Goal: Check status: Check status

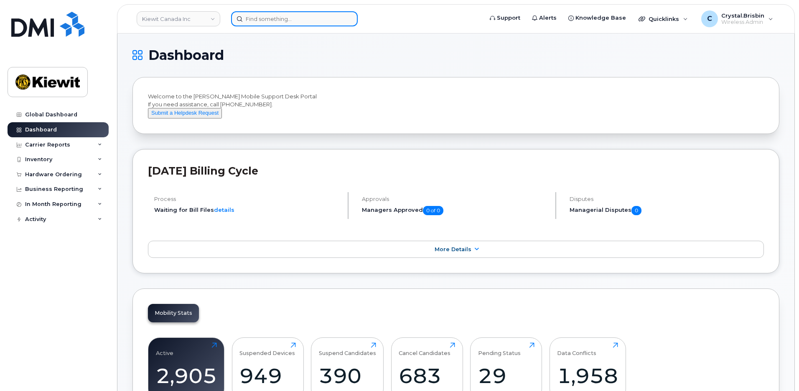
click at [254, 23] on input at bounding box center [294, 18] width 127 height 15
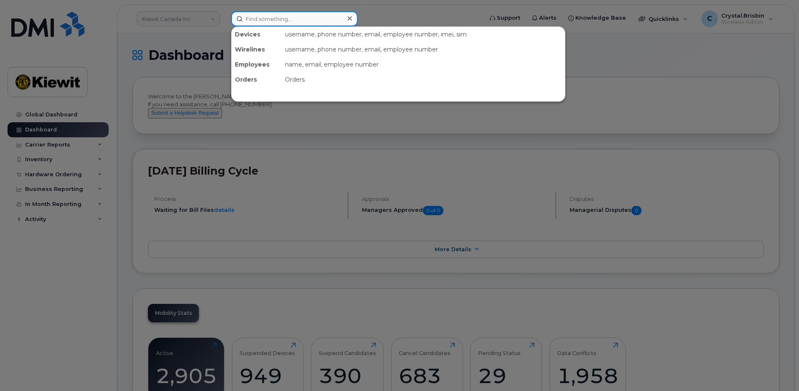
paste input "300657"
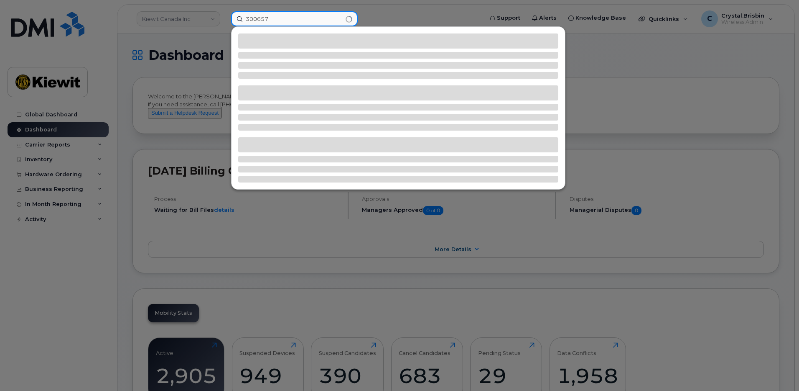
type input "300657"
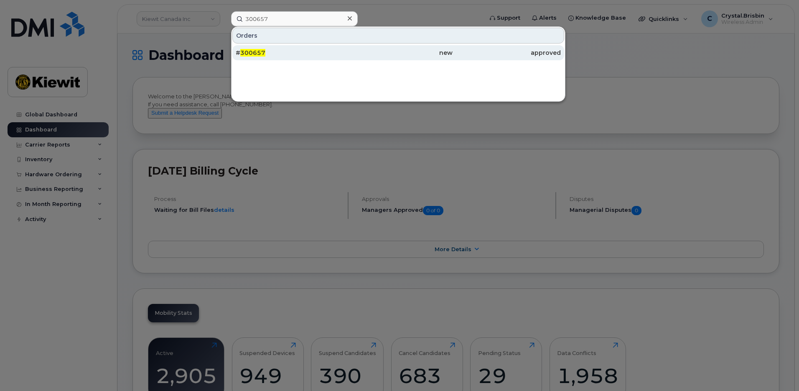
click at [255, 55] on span "300657" at bounding box center [252, 53] width 25 height 8
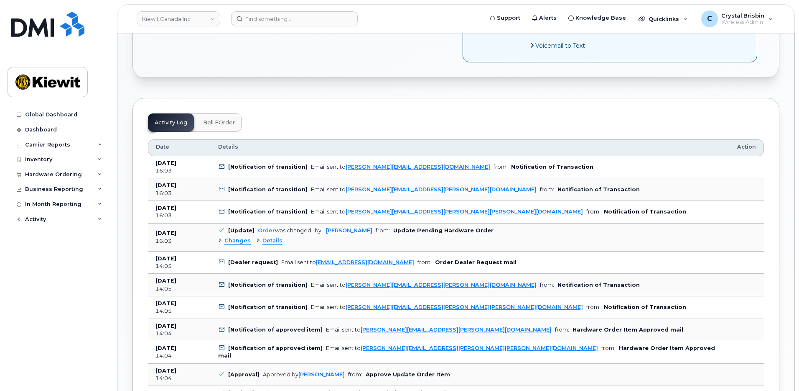
scroll to position [460, 0]
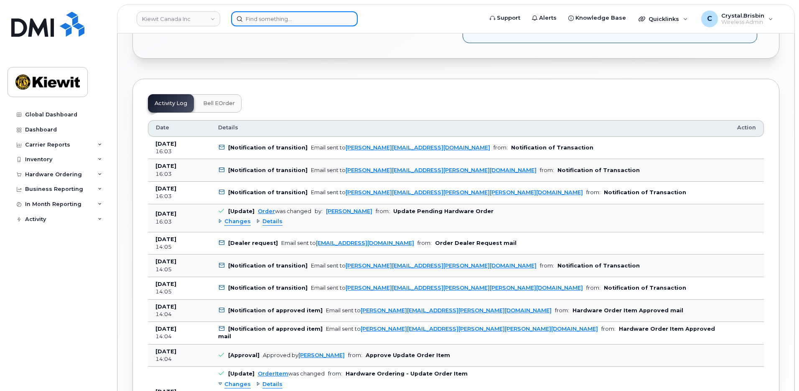
click at [274, 18] on input at bounding box center [294, 18] width 127 height 15
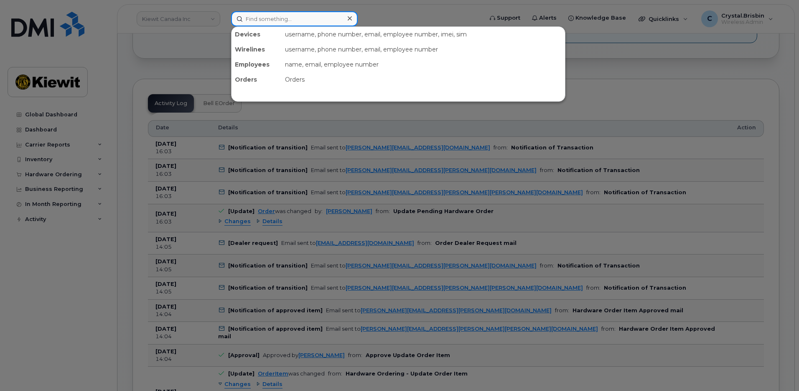
paste input "300843"
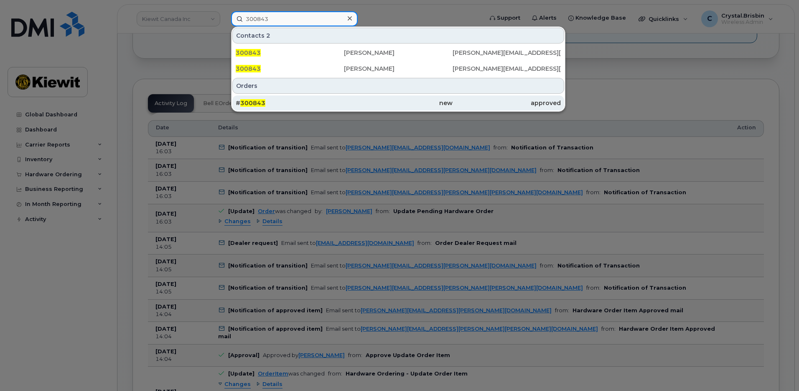
type input "300843"
click at [252, 103] on span "300843" at bounding box center [252, 103] width 25 height 8
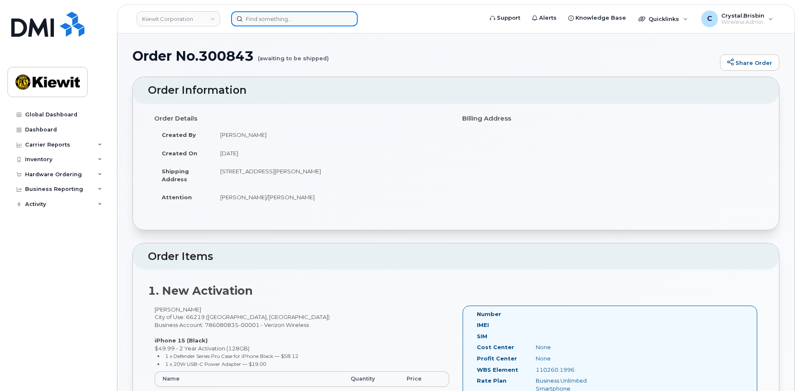
click at [289, 18] on input at bounding box center [294, 18] width 127 height 15
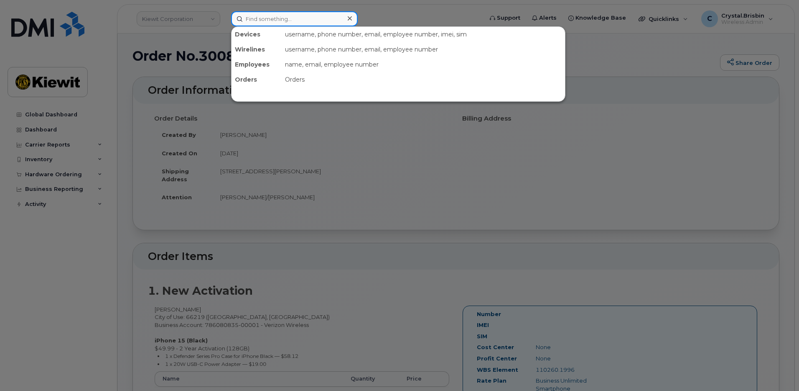
paste input "300387"
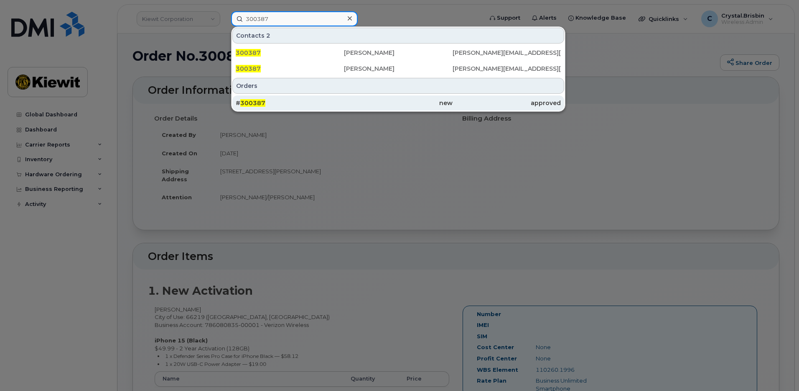
type input "300387"
click at [265, 100] on div "# 300387" at bounding box center [290, 103] width 108 height 8
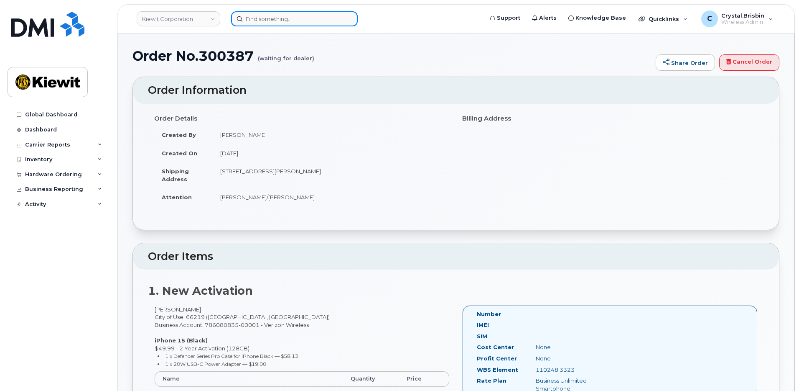
click at [263, 19] on input at bounding box center [294, 18] width 127 height 15
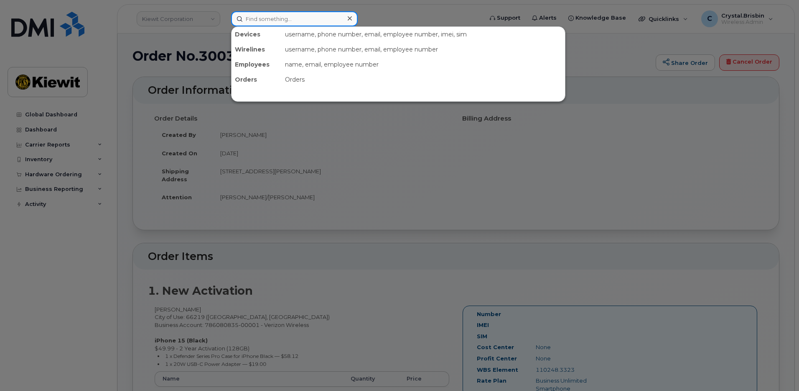
paste input "300959"
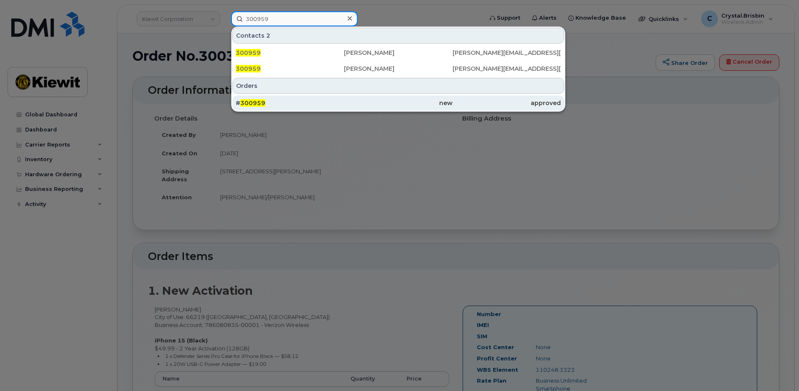
type input "300959"
click at [261, 102] on span "300959" at bounding box center [252, 103] width 25 height 8
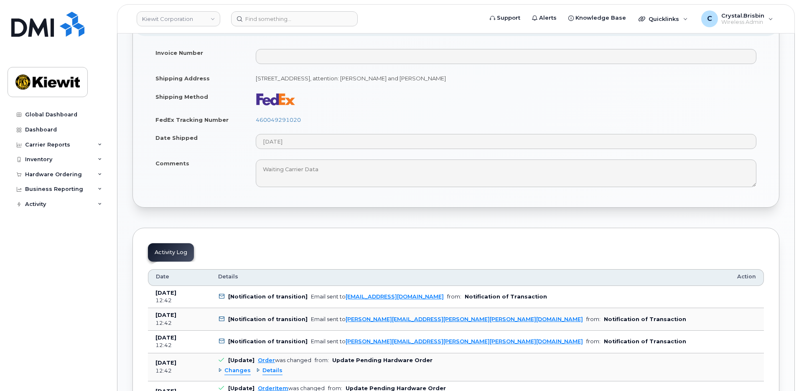
scroll to position [460, 0]
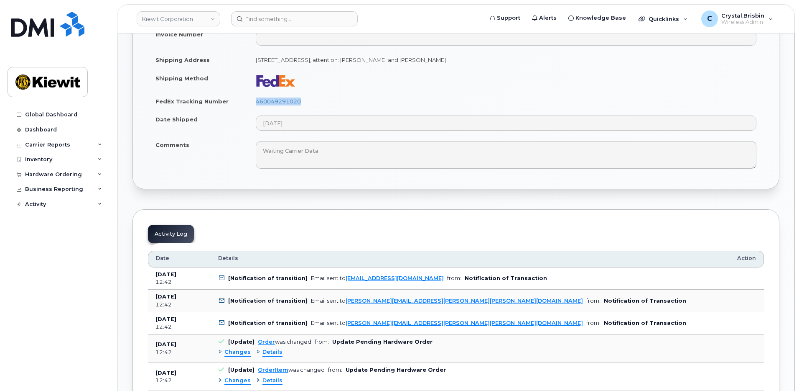
drag, startPoint x: 315, startPoint y: 101, endPoint x: 236, endPoint y: 95, distance: 79.2
click at [236, 95] on tr "FedEx Tracking Number 460049291020" at bounding box center [456, 101] width 616 height 18
copy tr "460049291020"
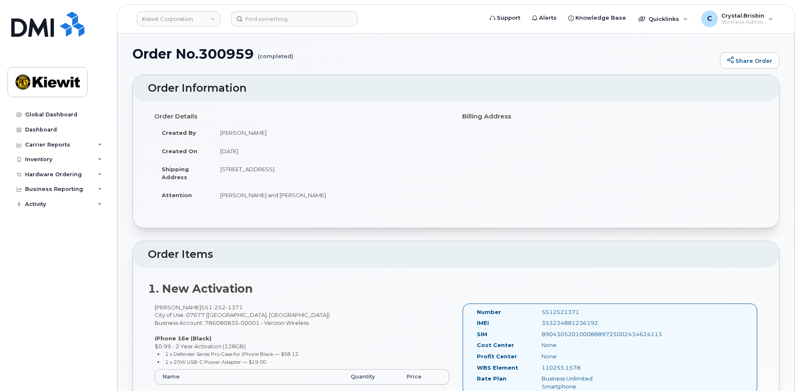
scroll to position [0, 0]
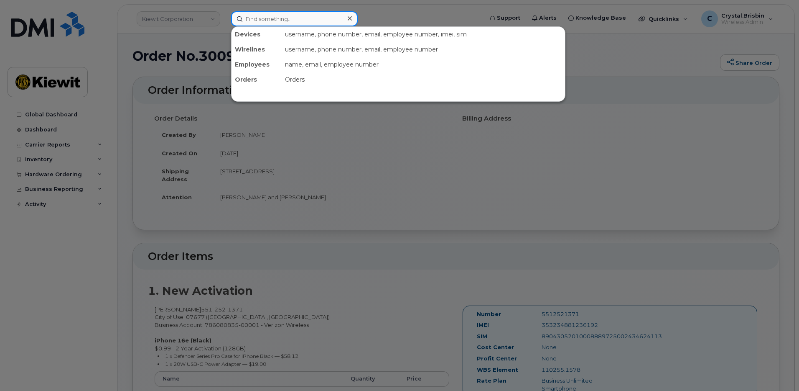
click at [269, 20] on input at bounding box center [294, 18] width 127 height 15
paste input "301047"
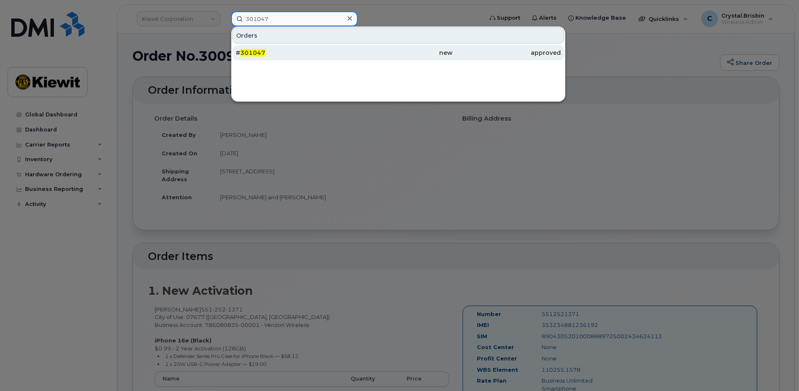
type input "301047"
click at [268, 53] on div "# 301047" at bounding box center [290, 53] width 108 height 8
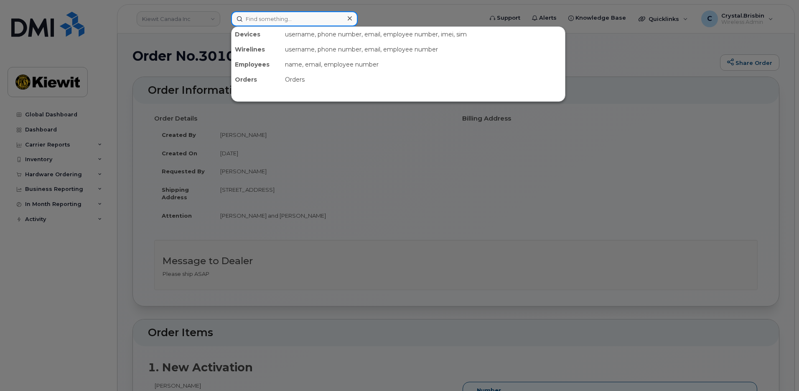
click at [273, 21] on input at bounding box center [294, 18] width 127 height 15
paste input "300866"
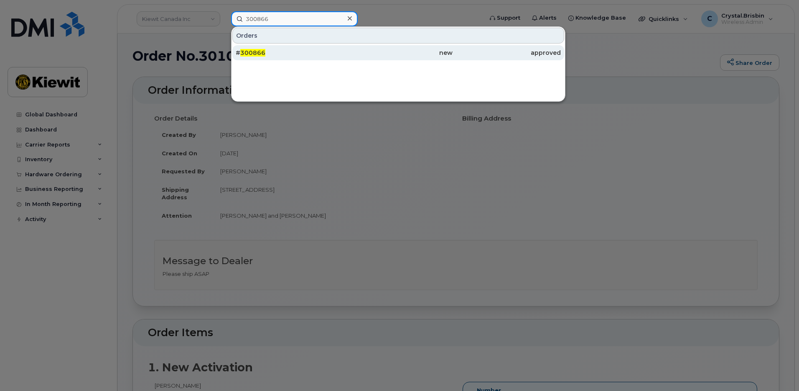
type input "300866"
click at [259, 53] on span "300866" at bounding box center [252, 53] width 25 height 8
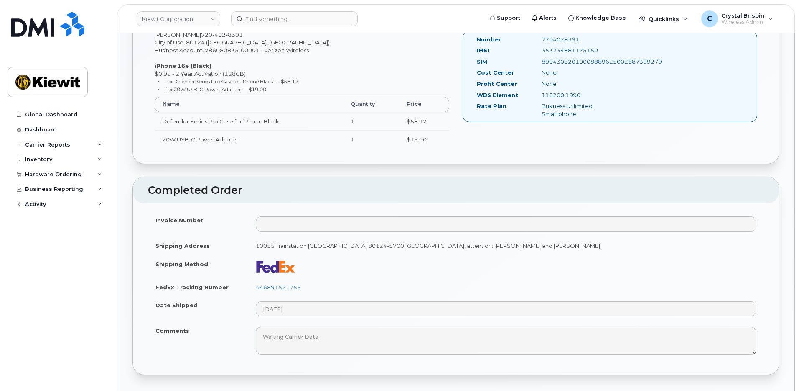
scroll to position [293, 0]
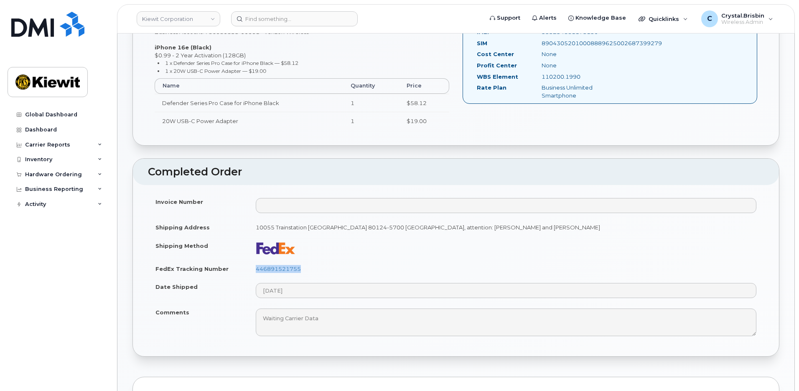
drag, startPoint x: 312, startPoint y: 271, endPoint x: 242, endPoint y: 270, distance: 69.4
click at [242, 270] on tr "FedEx Tracking Number 446891521755" at bounding box center [456, 268] width 616 height 18
copy tr "446891521755"
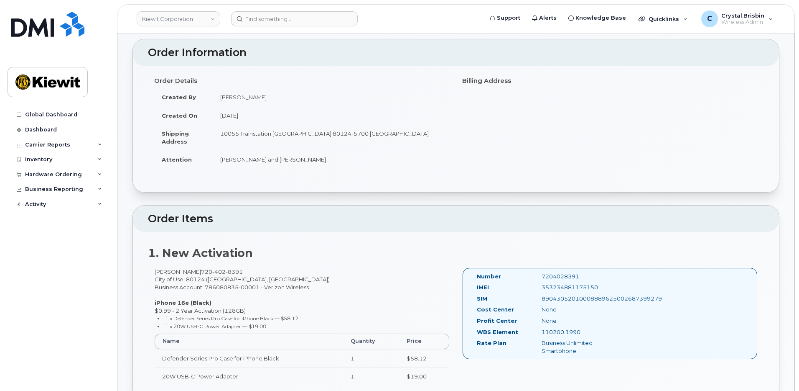
scroll to position [0, 0]
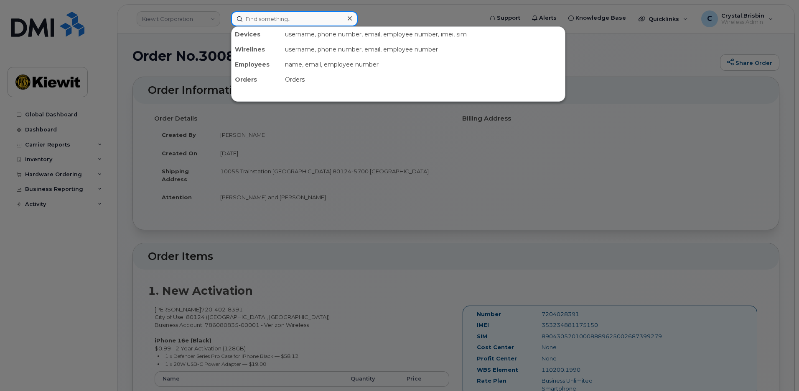
click at [278, 19] on input at bounding box center [294, 18] width 127 height 15
paste input "300831"
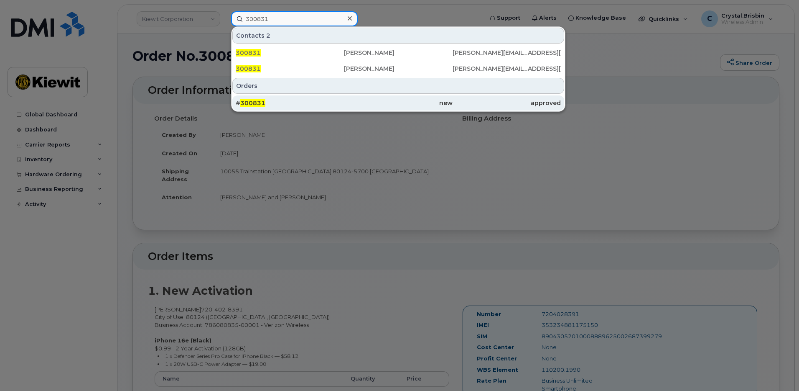
type input "300831"
click at [264, 102] on span "300831" at bounding box center [252, 103] width 25 height 8
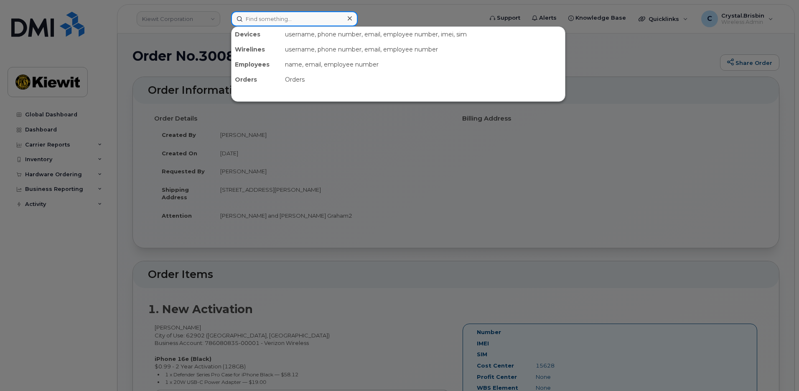
click at [293, 20] on input at bounding box center [294, 18] width 127 height 15
paste input "300818"
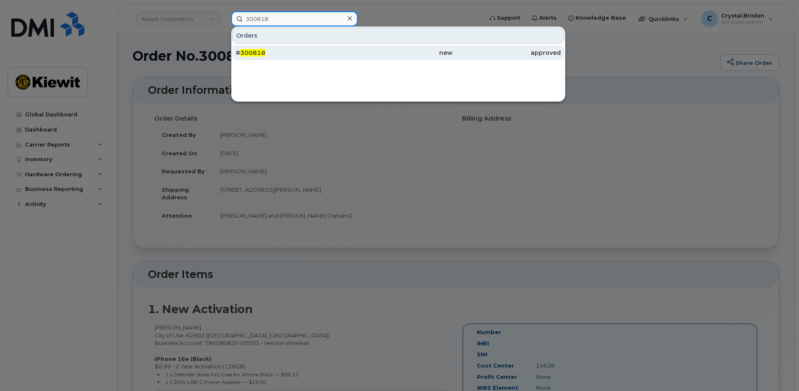
type input "300818"
click at [281, 51] on div "# 300818" at bounding box center [290, 53] width 108 height 8
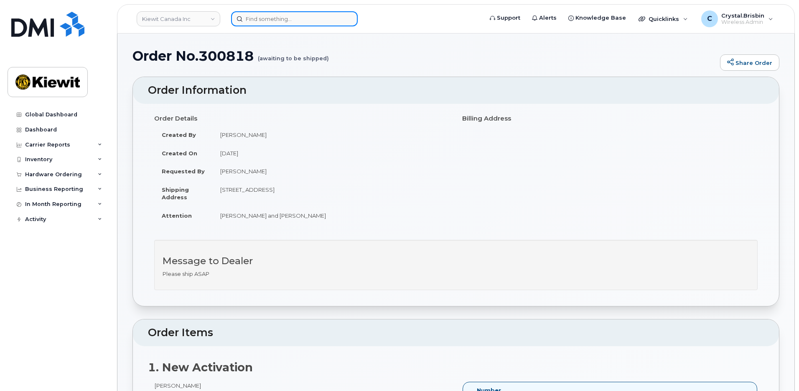
click at [256, 22] on input at bounding box center [294, 18] width 127 height 15
paste input "300792"
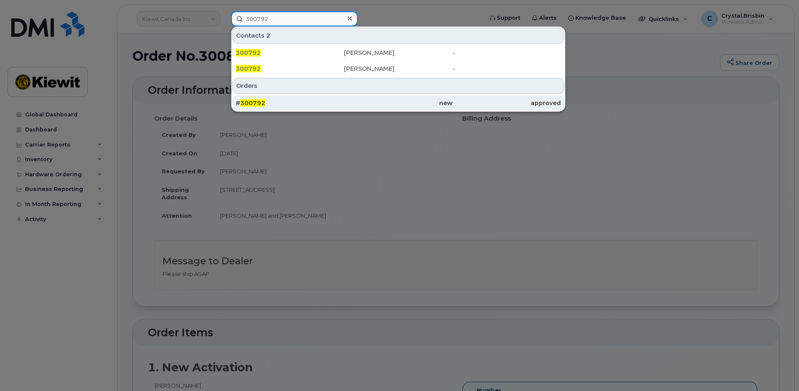
type input "300792"
click at [270, 105] on div "# 300792" at bounding box center [290, 103] width 108 height 8
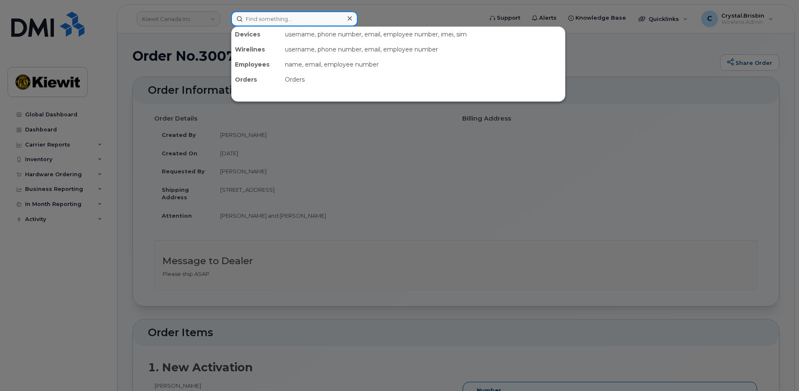
click at [293, 21] on input at bounding box center [294, 18] width 127 height 15
paste input "300896"
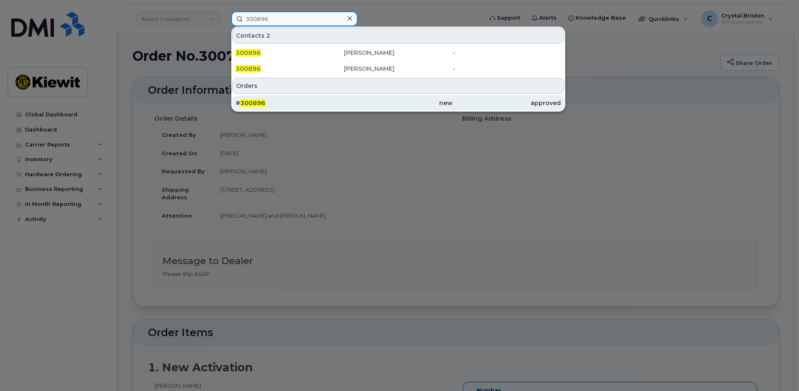
type input "300896"
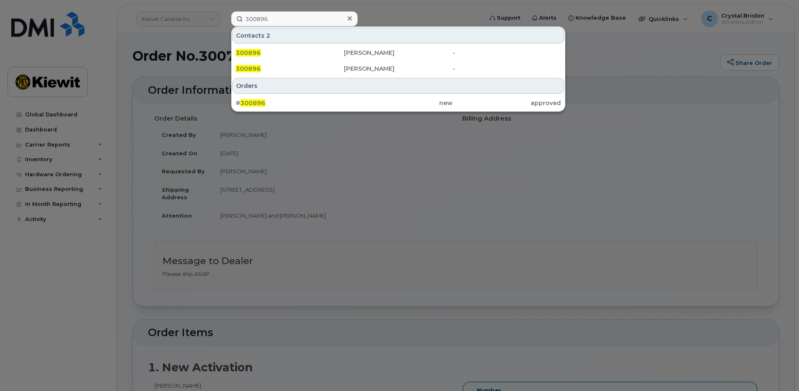
drag, startPoint x: 281, startPoint y: 104, endPoint x: 396, endPoint y: 130, distance: 117.4
click at [281, 104] on div "# 300896" at bounding box center [290, 103] width 108 height 8
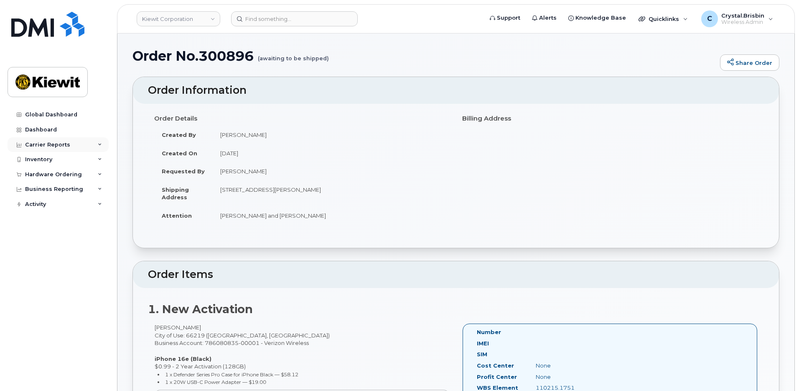
drag, startPoint x: 130, startPoint y: 128, endPoint x: 104, endPoint y: 144, distance: 30.6
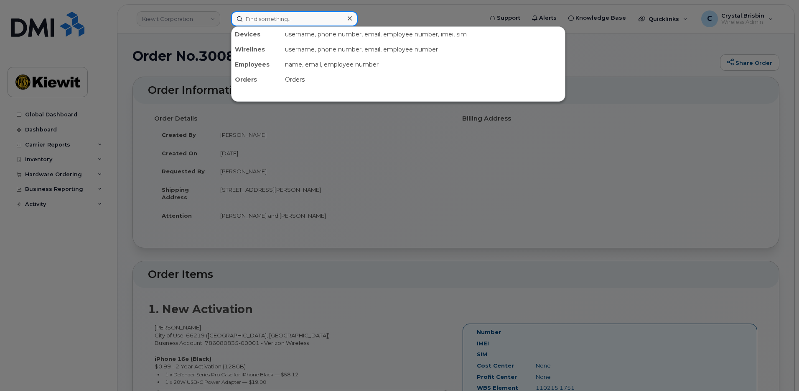
click at [285, 19] on input at bounding box center [294, 18] width 127 height 15
paste input "300828"
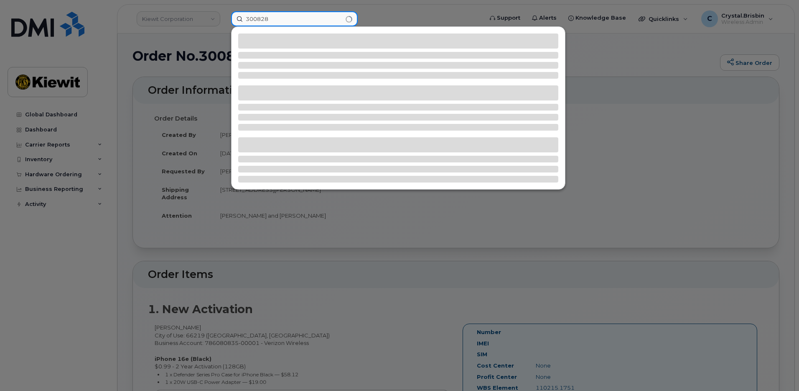
type input "300828"
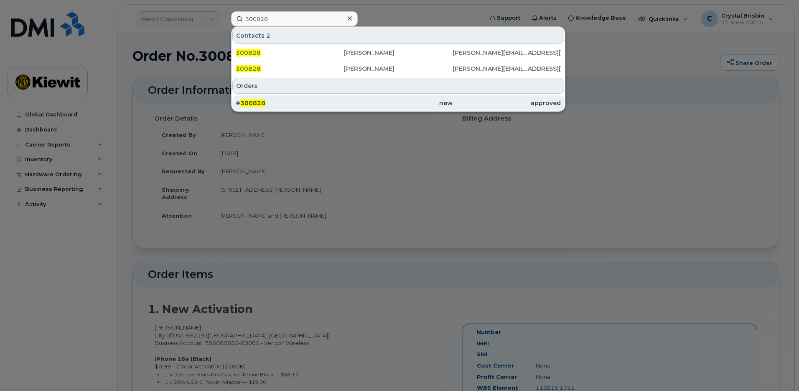
click at [260, 100] on span "300828" at bounding box center [252, 103] width 25 height 8
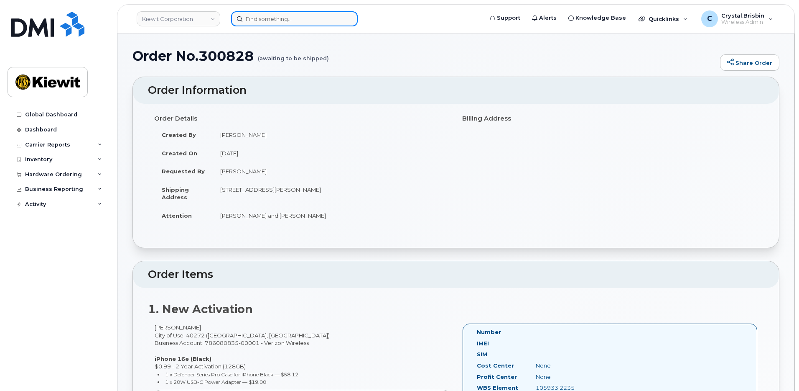
click at [247, 18] on input at bounding box center [294, 18] width 127 height 15
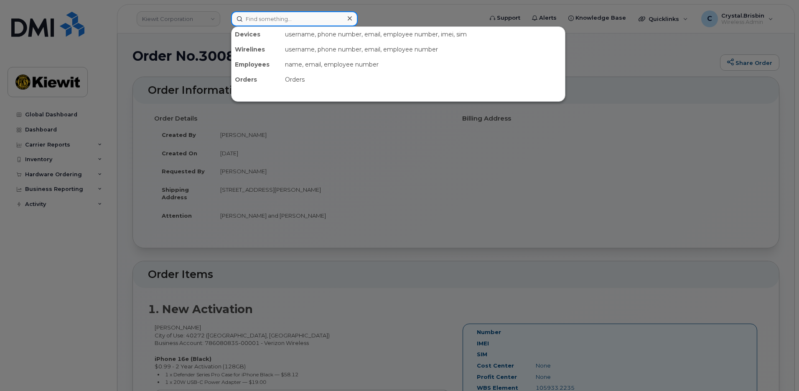
paste input "300894"
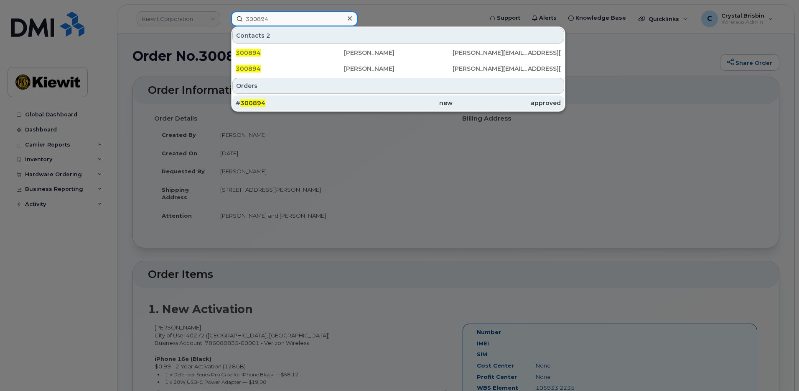
type input "300894"
click at [271, 101] on div "# 300894" at bounding box center [290, 103] width 108 height 8
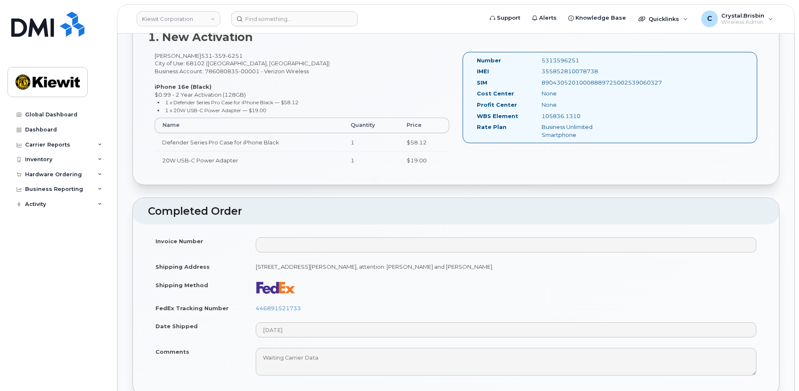
scroll to position [293, 0]
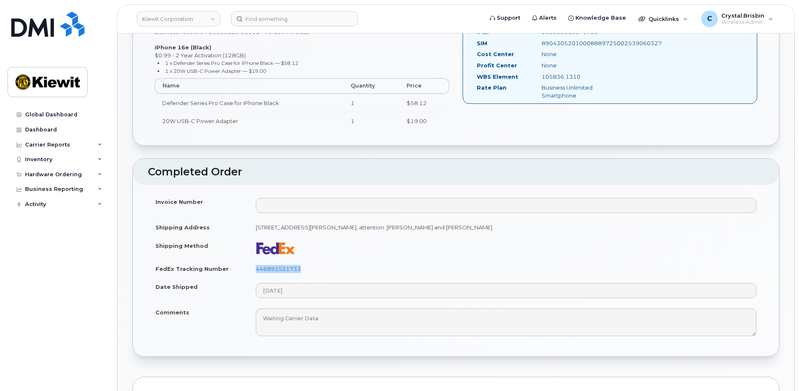
drag, startPoint x: 315, startPoint y: 270, endPoint x: 223, endPoint y: 275, distance: 91.7
click at [230, 275] on tr "FedEx Tracking Number 446891521733" at bounding box center [456, 268] width 616 height 18
copy tr "446891521733"
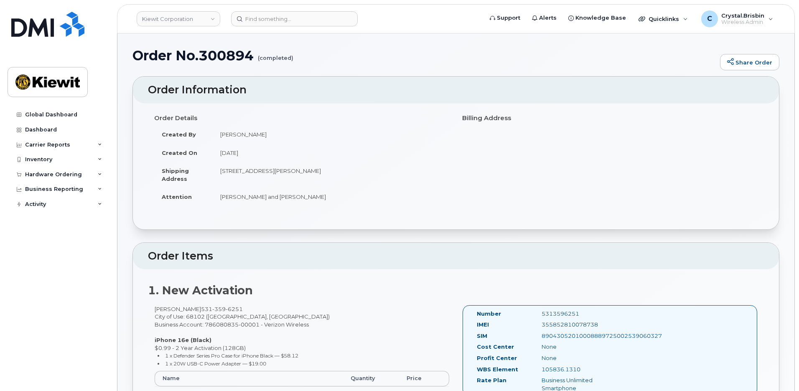
scroll to position [0, 0]
click at [278, 23] on input at bounding box center [294, 18] width 127 height 15
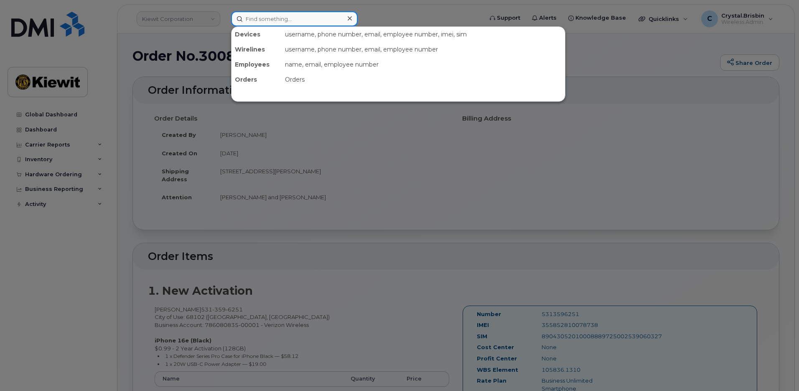
paste input "300933"
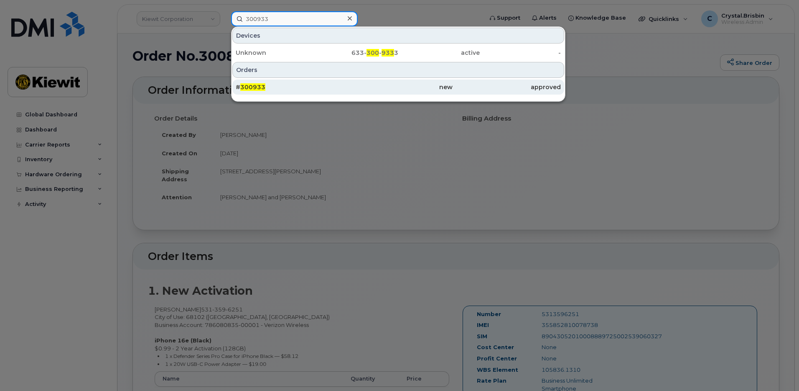
type input "300933"
click at [276, 89] on div "# 300933" at bounding box center [290, 87] width 108 height 8
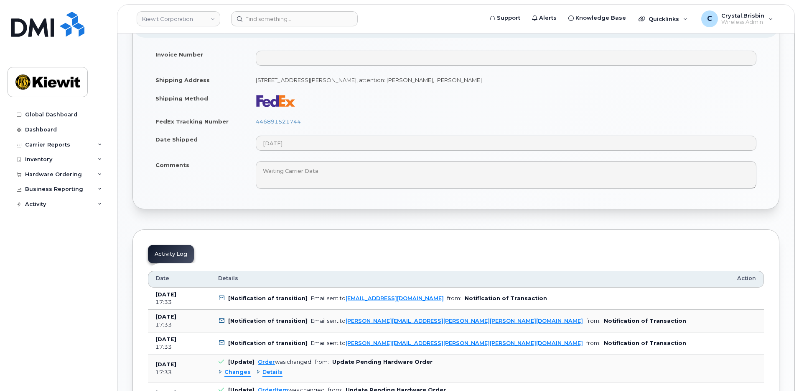
scroll to position [460, 0]
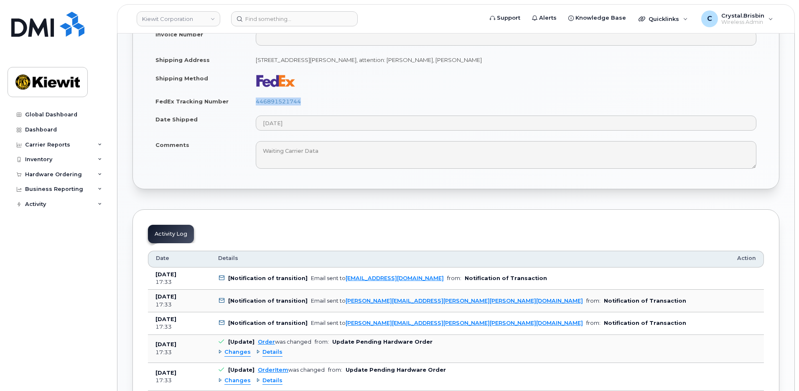
drag, startPoint x: 311, startPoint y: 101, endPoint x: 245, endPoint y: 102, distance: 66.1
click at [245, 102] on tr "FedEx Tracking Number 446891521744" at bounding box center [456, 101] width 616 height 18
copy tr "446891521744"
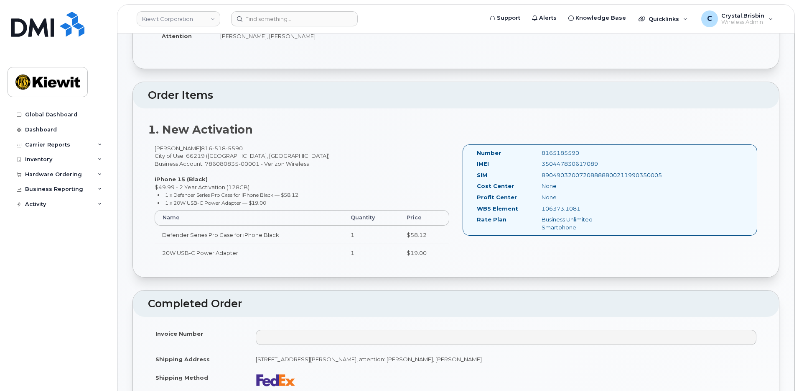
scroll to position [0, 0]
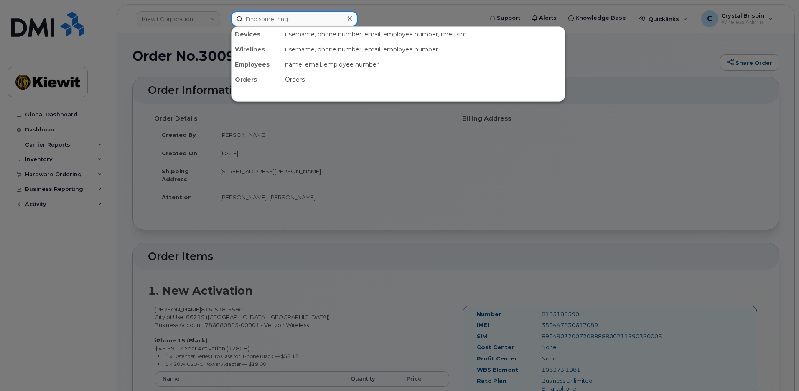
click at [280, 14] on input at bounding box center [294, 18] width 127 height 15
paste input "301068"
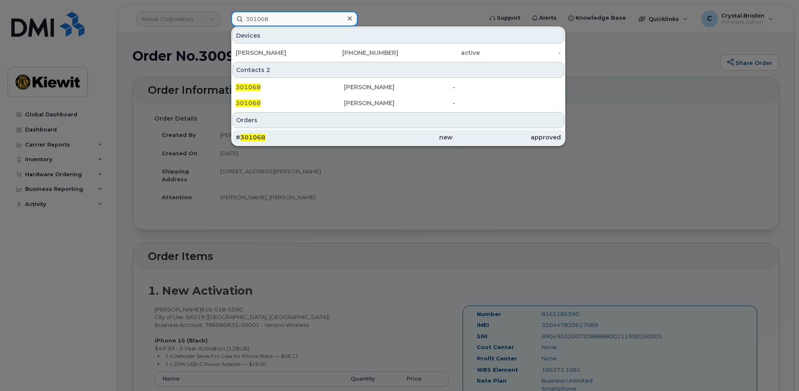
type input "301068"
click at [277, 132] on div "# 301068" at bounding box center [290, 137] width 108 height 15
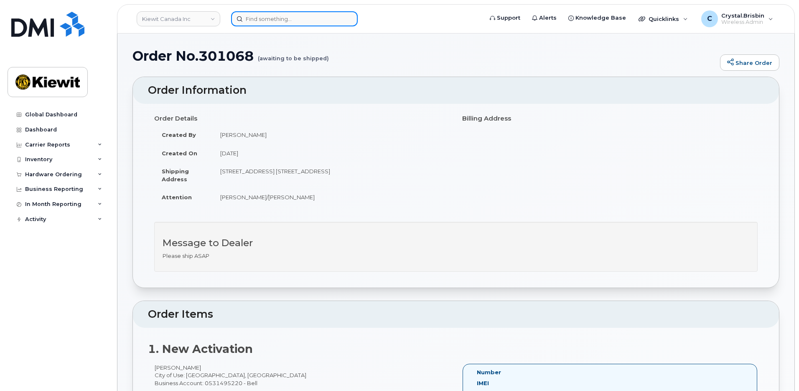
click at [282, 21] on input at bounding box center [294, 18] width 127 height 15
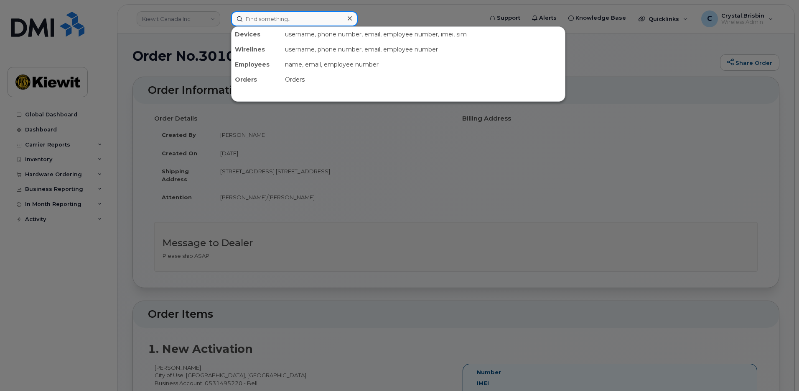
paste input "301041"
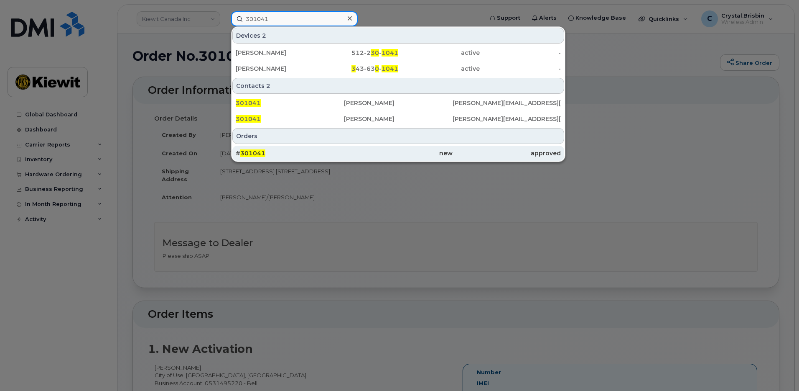
type input "301041"
click at [267, 153] on div "# 301041" at bounding box center [290, 153] width 108 height 8
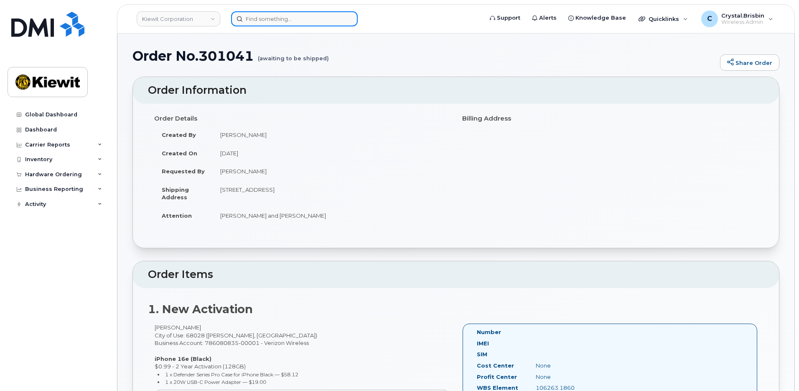
drag, startPoint x: 262, startPoint y: 12, endPoint x: 264, endPoint y: 18, distance: 6.9
click at [262, 12] on input at bounding box center [294, 18] width 127 height 15
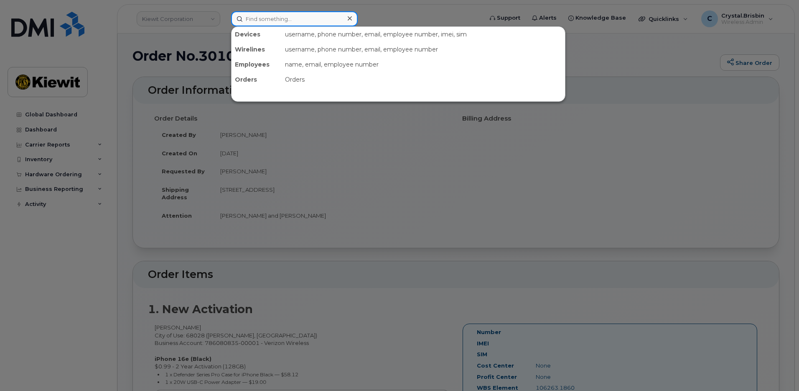
paste input "300955"
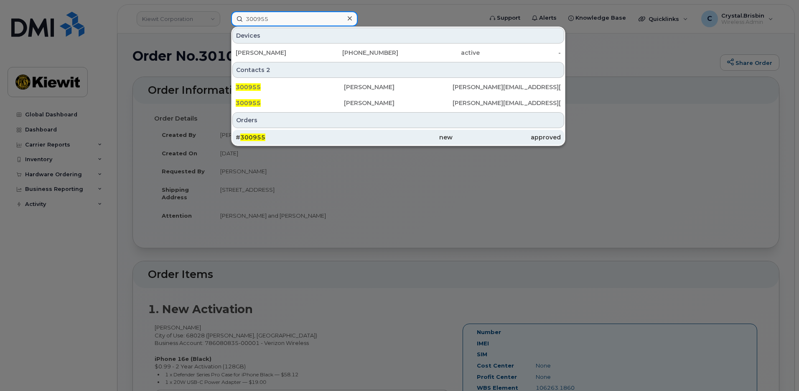
type input "300955"
click at [301, 136] on div "# 300955" at bounding box center [290, 137] width 108 height 8
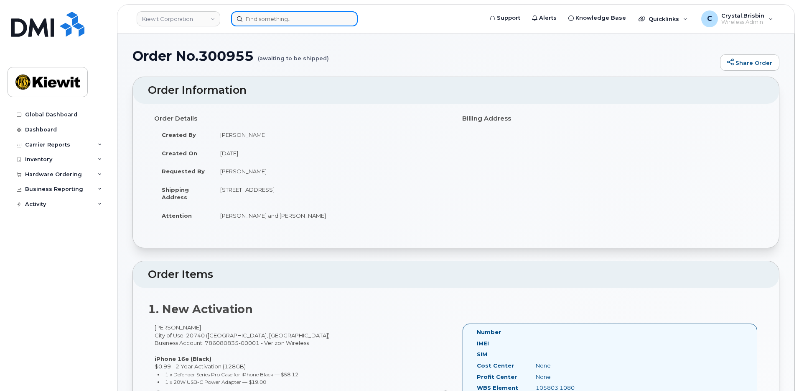
click at [288, 23] on input at bounding box center [294, 18] width 127 height 15
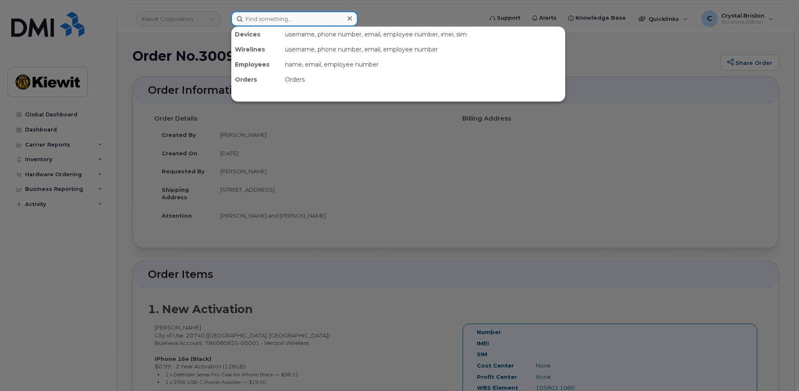
paste input "301163"
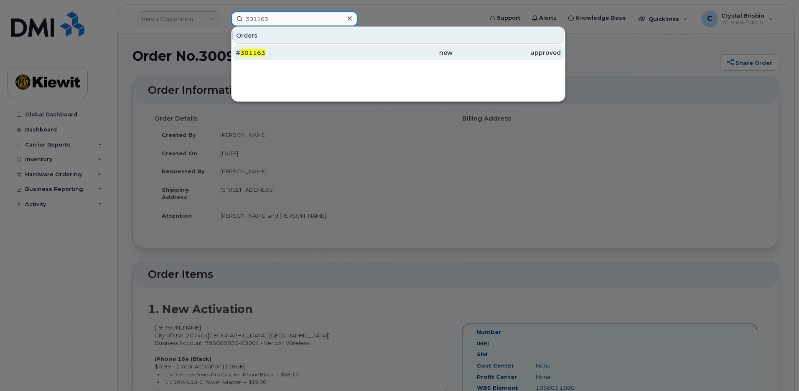
type input "301163"
click at [288, 54] on div "# 301163" at bounding box center [290, 53] width 108 height 8
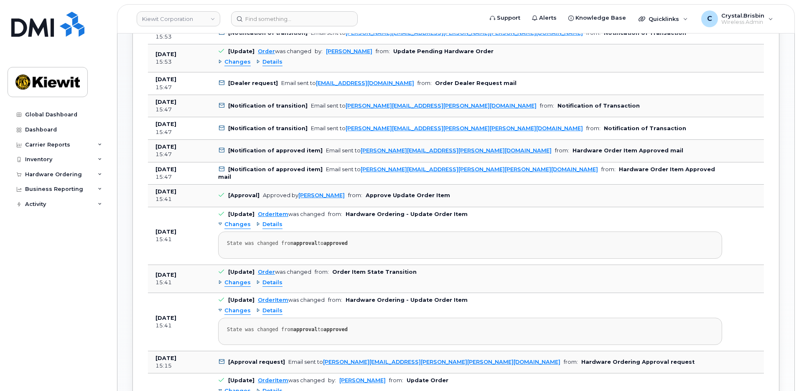
click at [131, 179] on div "Order No.301163 (awaiting to be shipped) Share Order × Share This Order If you …" at bounding box center [455, 233] width 677 height 1514
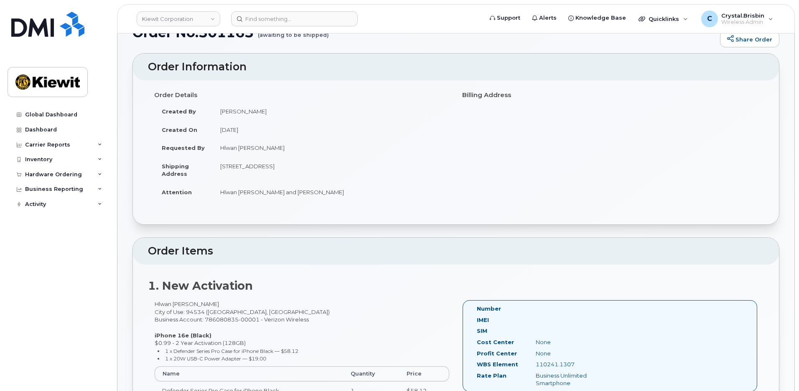
scroll to position [0, 0]
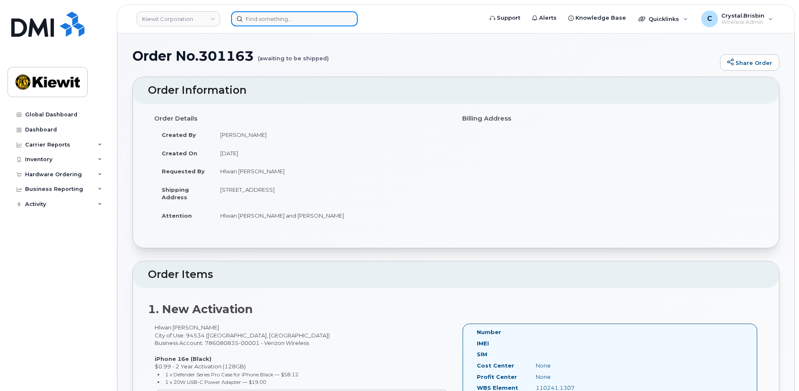
click at [324, 20] on input at bounding box center [294, 18] width 127 height 15
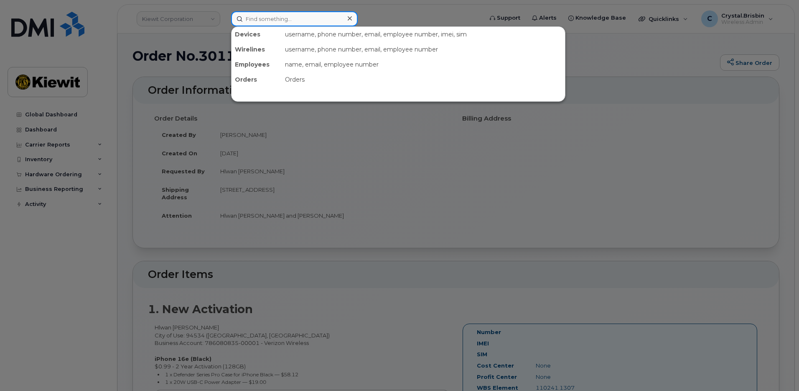
paste input "301164"
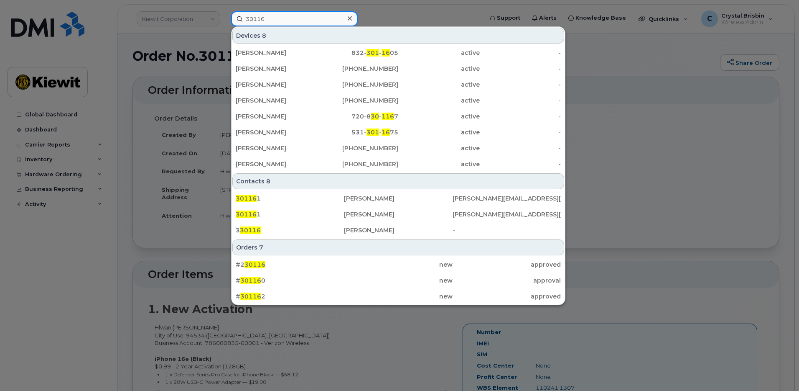
click at [275, 22] on input "30116" at bounding box center [294, 18] width 127 height 15
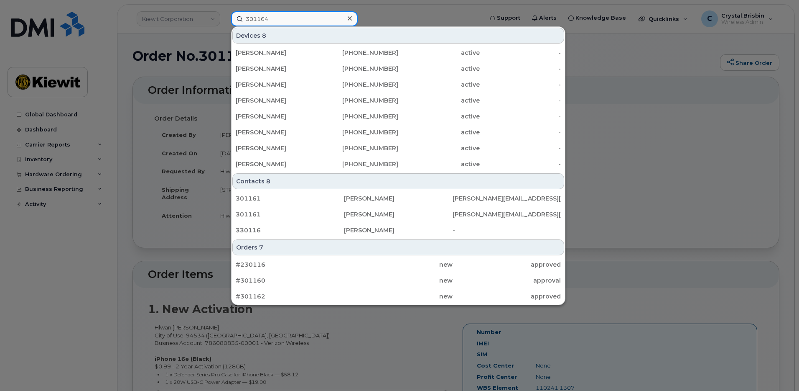
type input "301164"
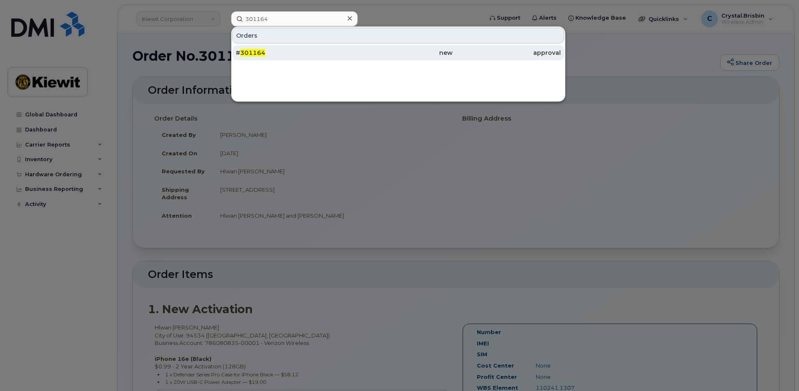
click at [273, 52] on div "# 301164" at bounding box center [290, 53] width 108 height 8
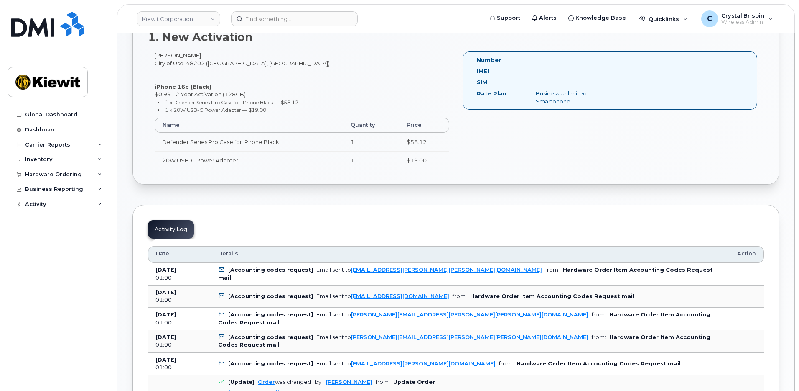
scroll to position [251, 0]
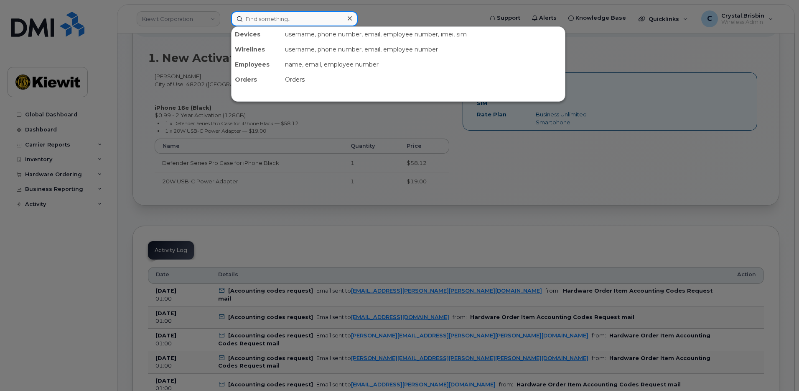
click at [294, 20] on input at bounding box center [294, 18] width 127 height 15
paste input "301168"
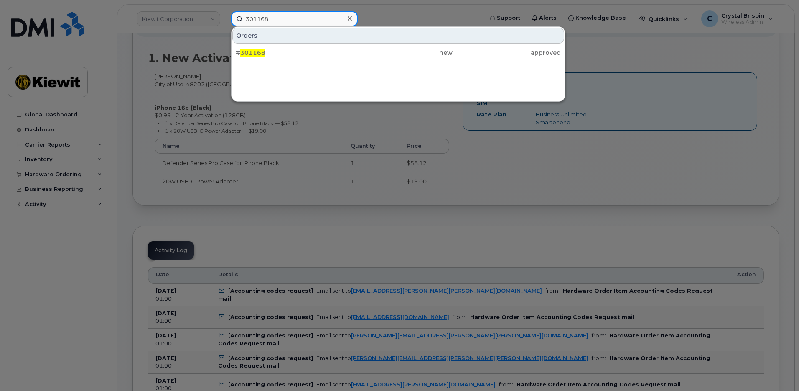
type input "301168"
click at [271, 52] on div "# 301168" at bounding box center [290, 53] width 108 height 8
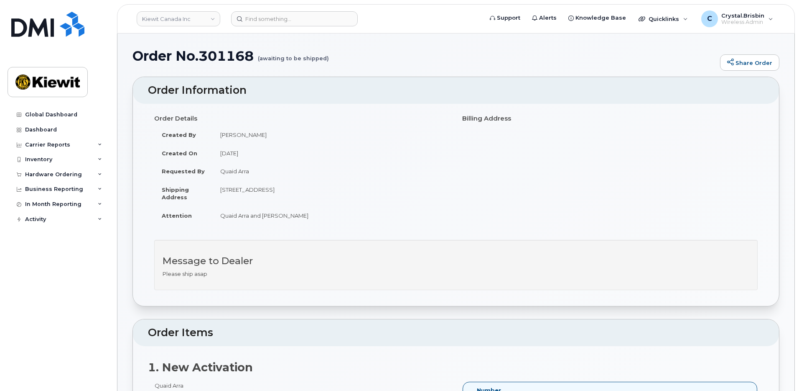
click at [551, 64] on div "Order No.301168 (awaiting to be shipped) Share Order" at bounding box center [456, 63] width 647 height 28
